Goal: Navigation & Orientation: Find specific page/section

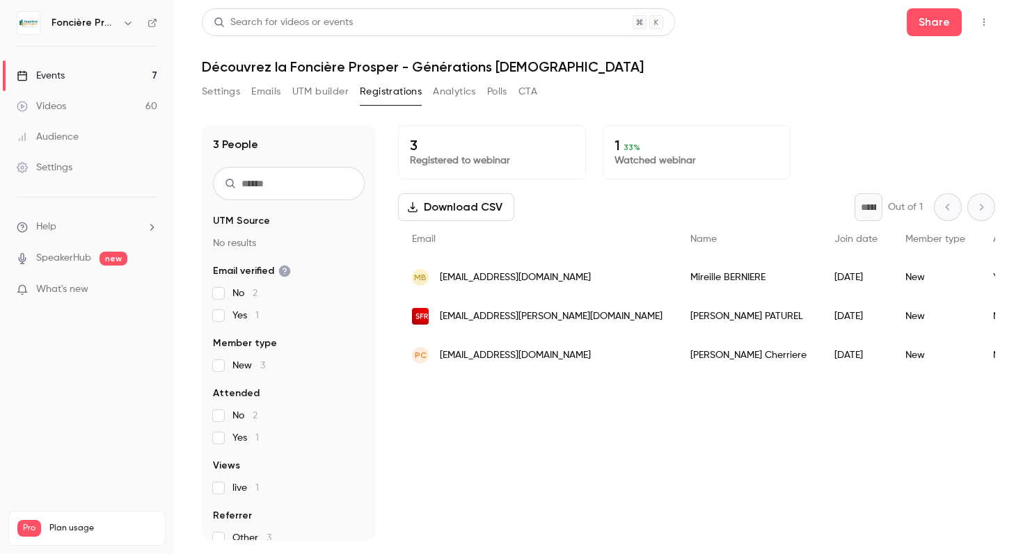
click at [70, 80] on link "Events 7" at bounding box center [87, 76] width 174 height 31
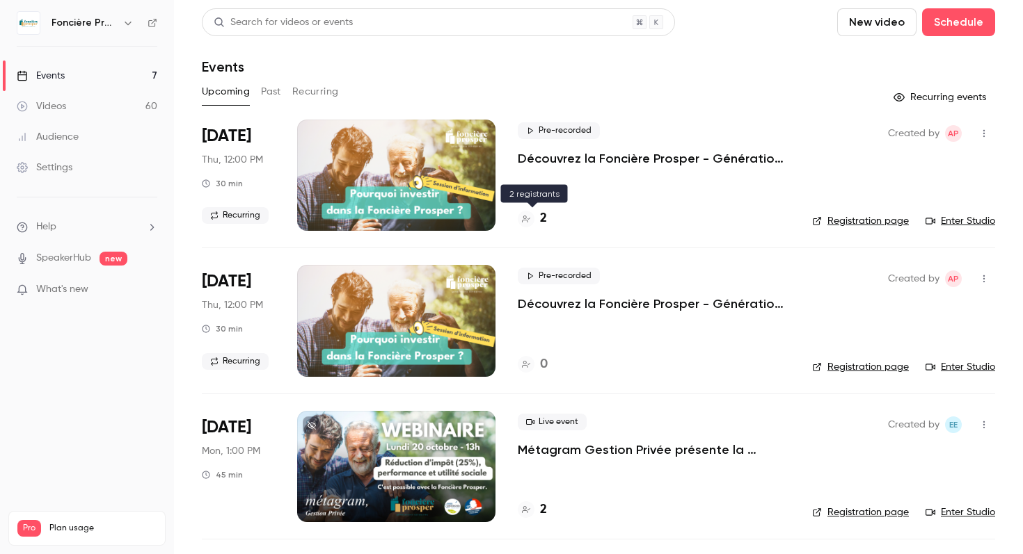
click at [543, 222] on h4 "2" at bounding box center [543, 218] width 7 height 19
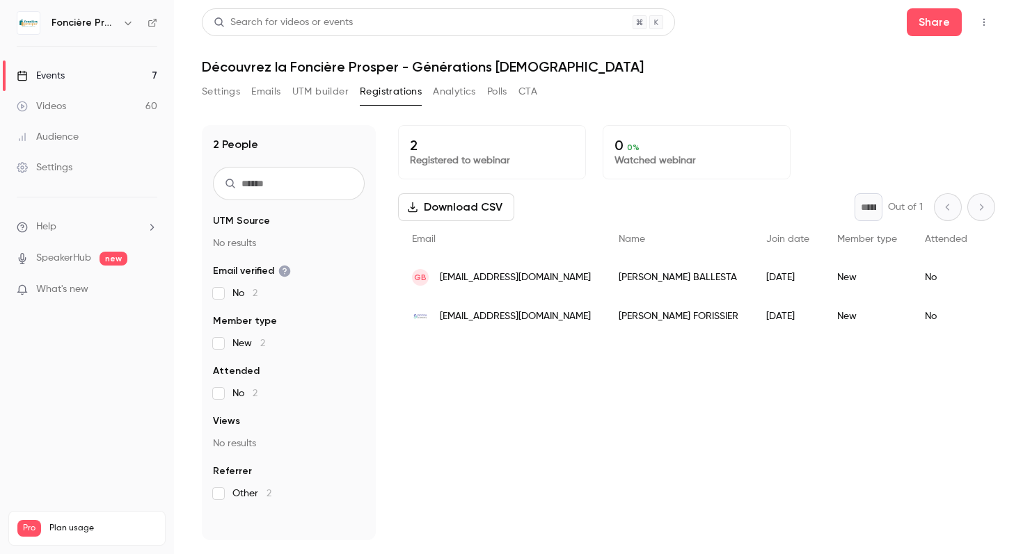
click at [55, 83] on link "Events 7" at bounding box center [87, 76] width 174 height 31
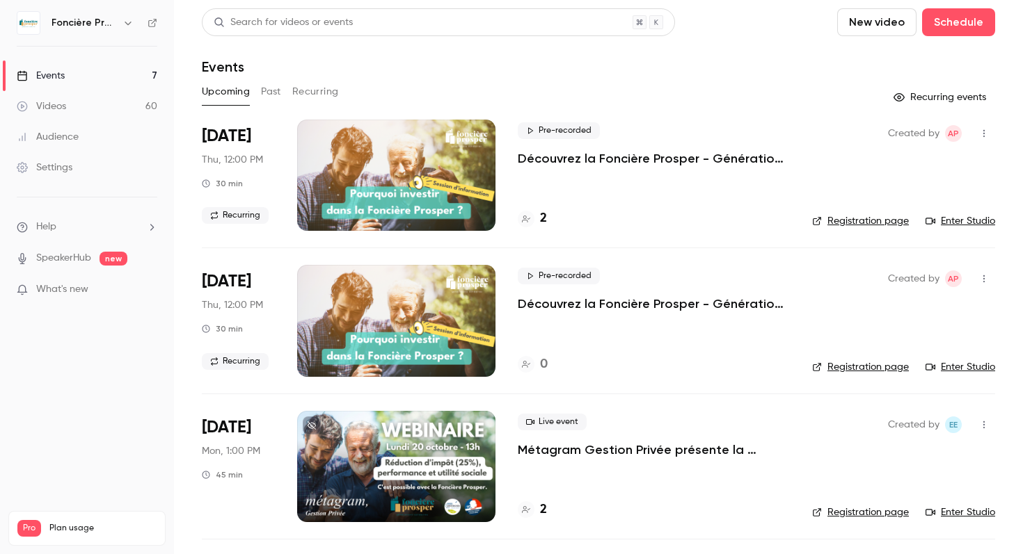
click at [60, 114] on link "Videos 60" at bounding box center [87, 106] width 174 height 31
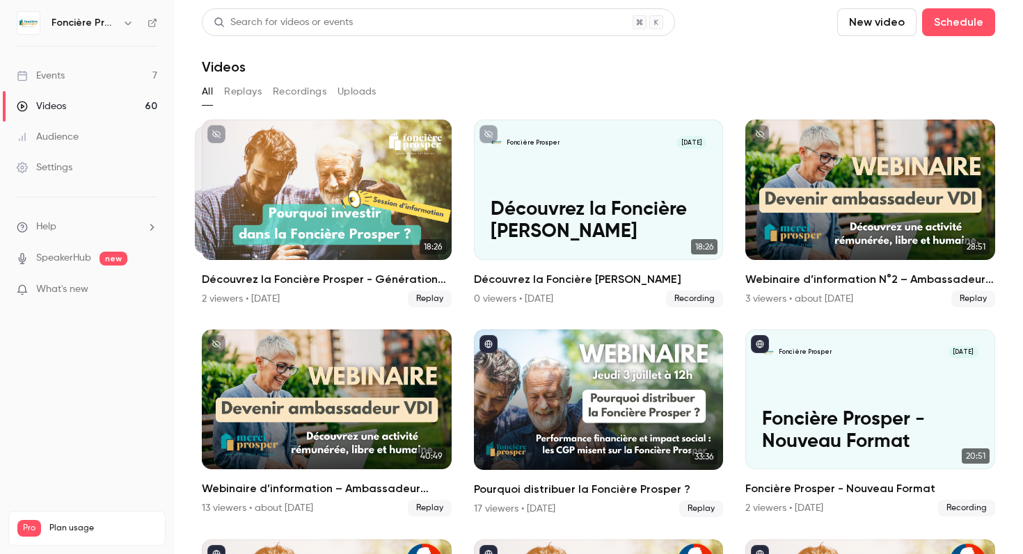
click at [247, 95] on button "Replays" at bounding box center [243, 92] width 38 height 22
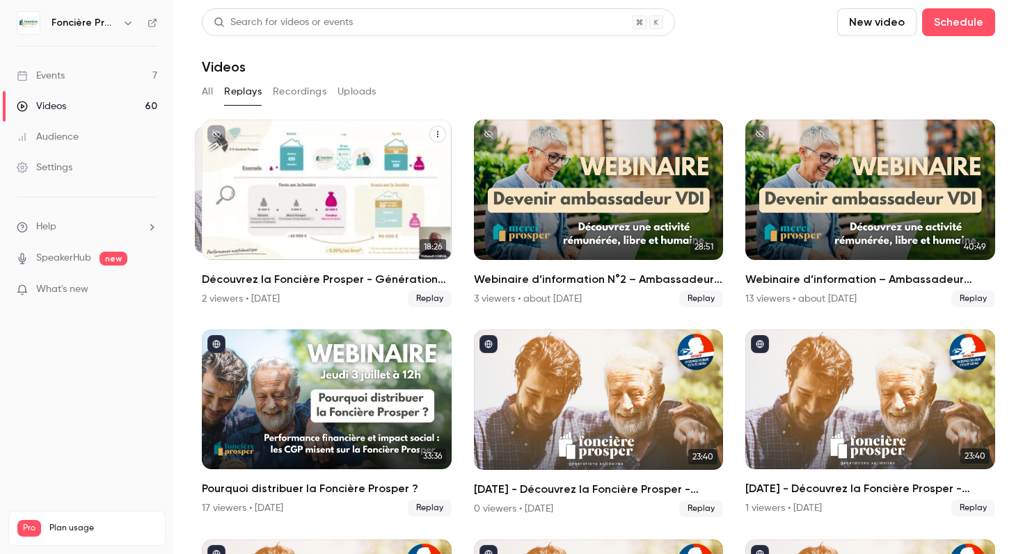
click at [234, 273] on h2 "Découvrez la Foncière Prosper - Générations [DEMOGRAPHIC_DATA]" at bounding box center [327, 279] width 250 height 17
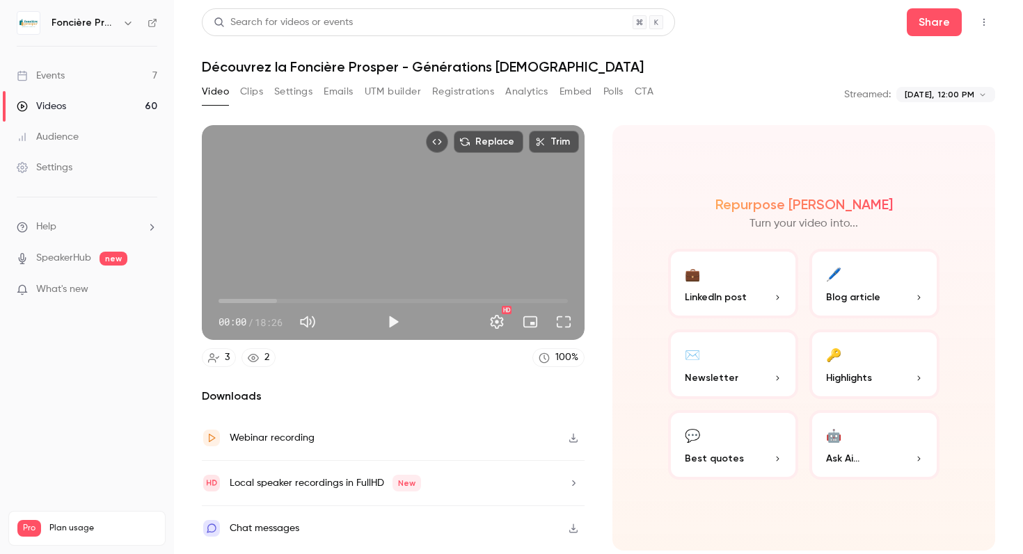
click at [65, 72] on div "Events" at bounding box center [41, 76] width 48 height 14
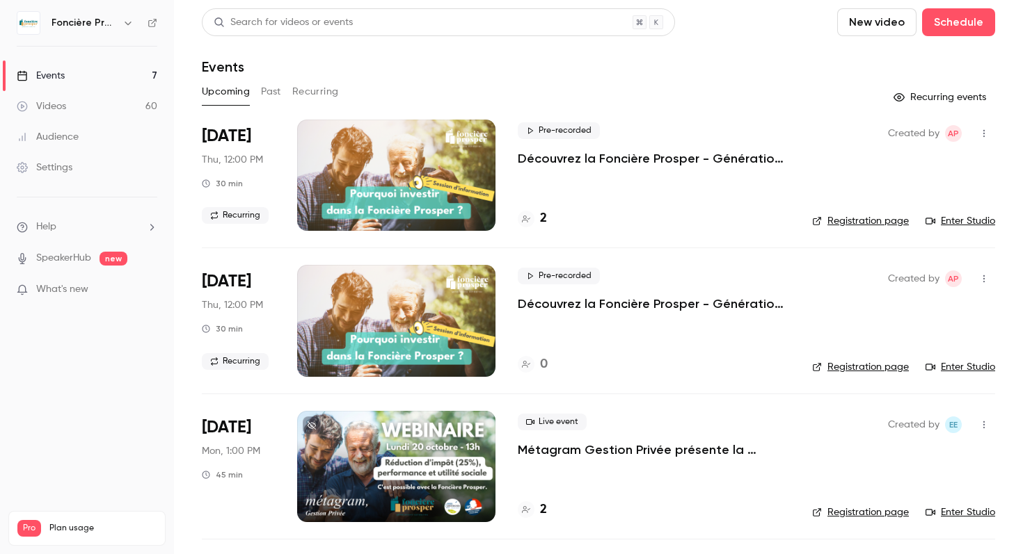
click at [272, 88] on button "Past" at bounding box center [271, 92] width 20 height 22
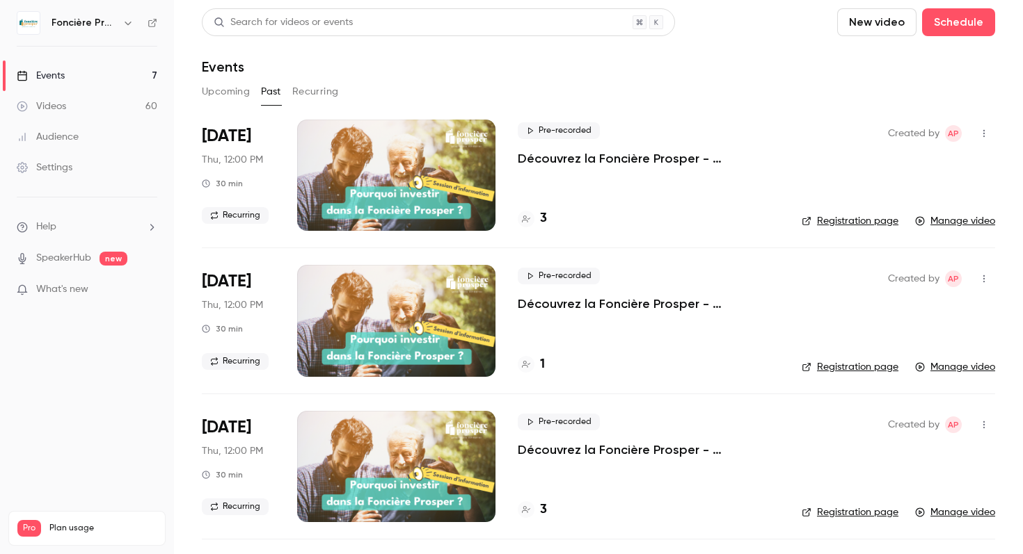
click at [541, 224] on h4 "3" at bounding box center [543, 218] width 7 height 19
click at [223, 90] on button "Upcoming" at bounding box center [226, 92] width 48 height 22
